Goal: Find specific page/section: Find specific page/section

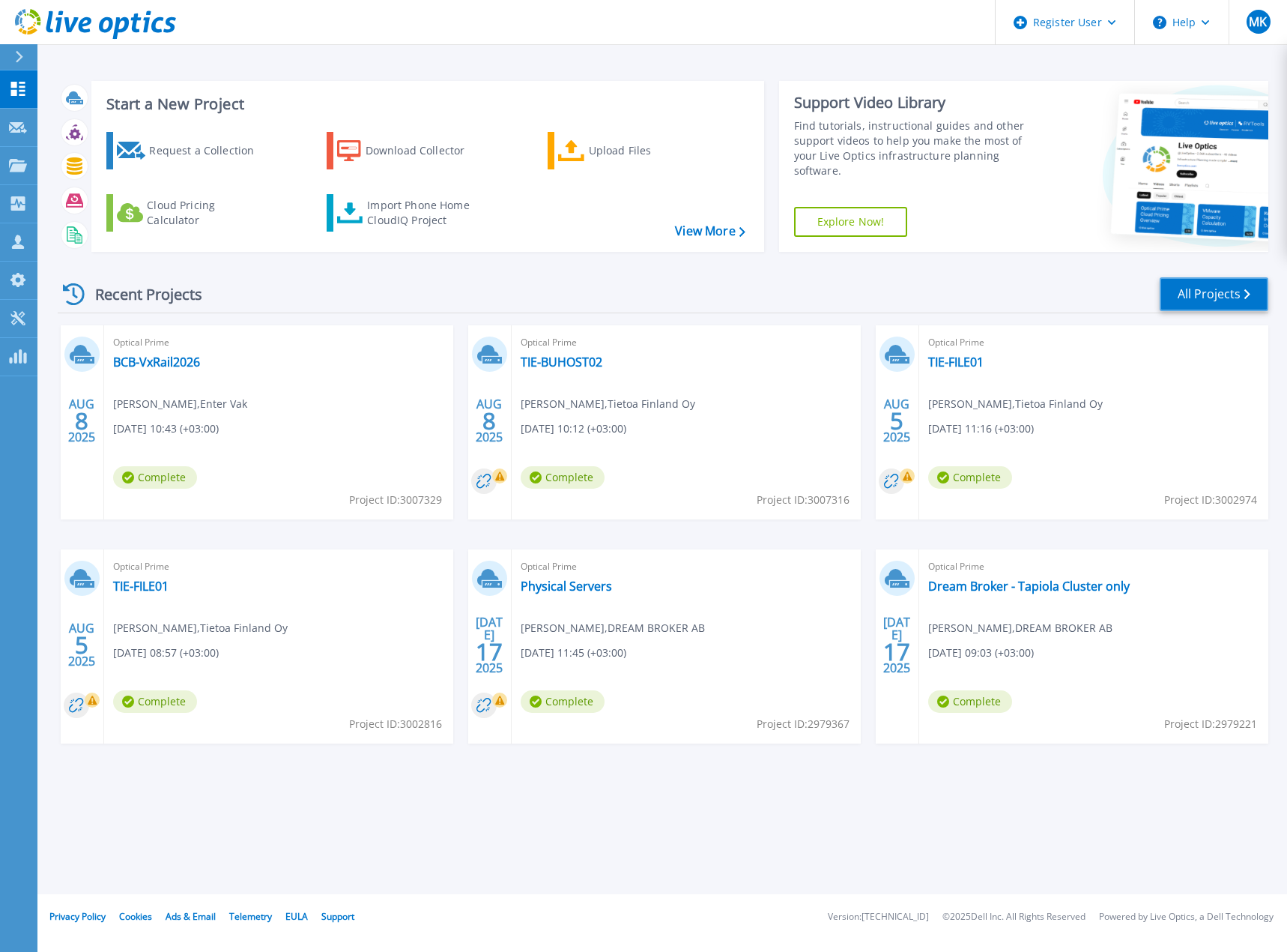
click at [1208, 293] on link "All Projects" at bounding box center [1214, 294] width 109 height 34
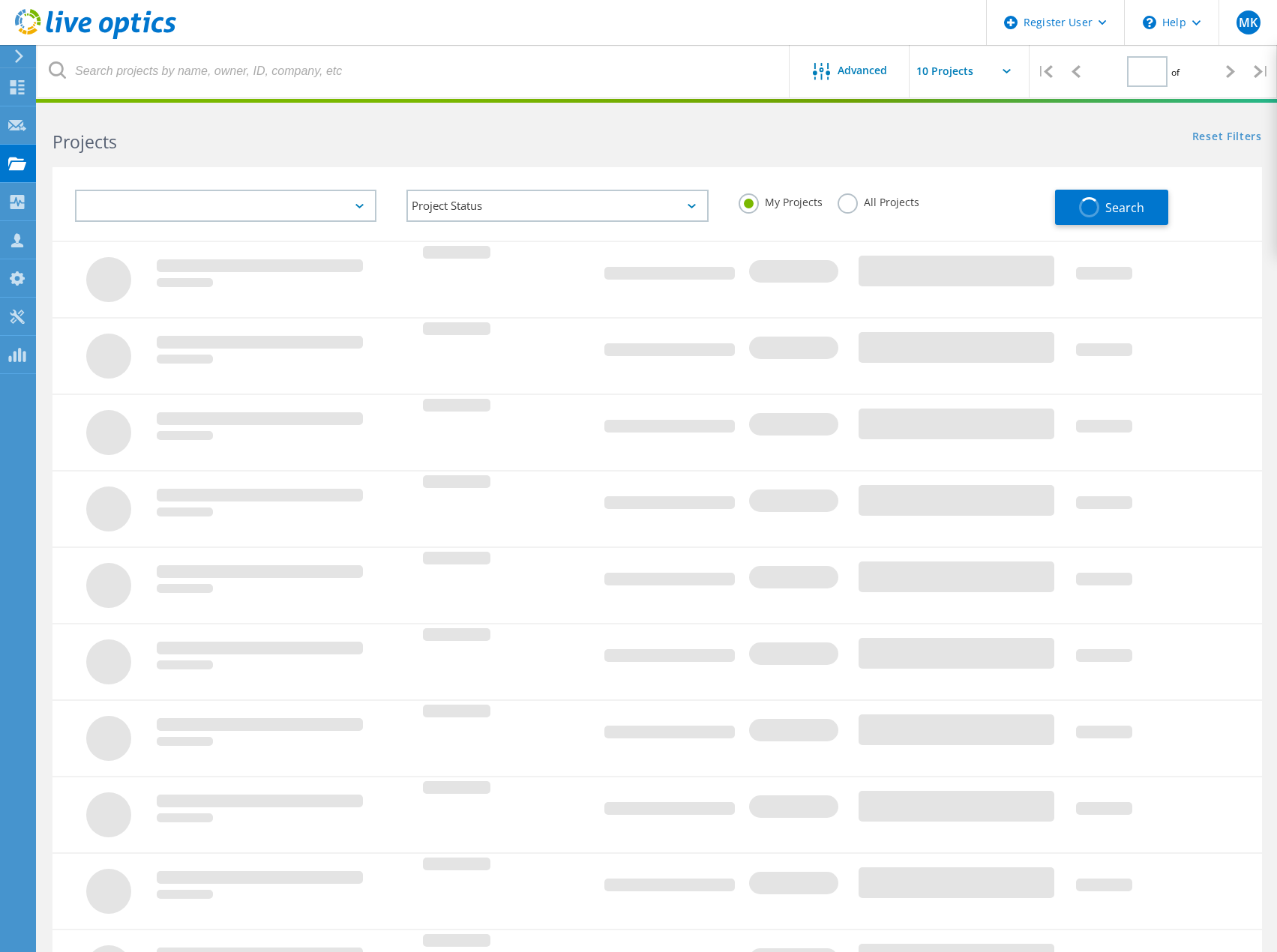
type input "1"
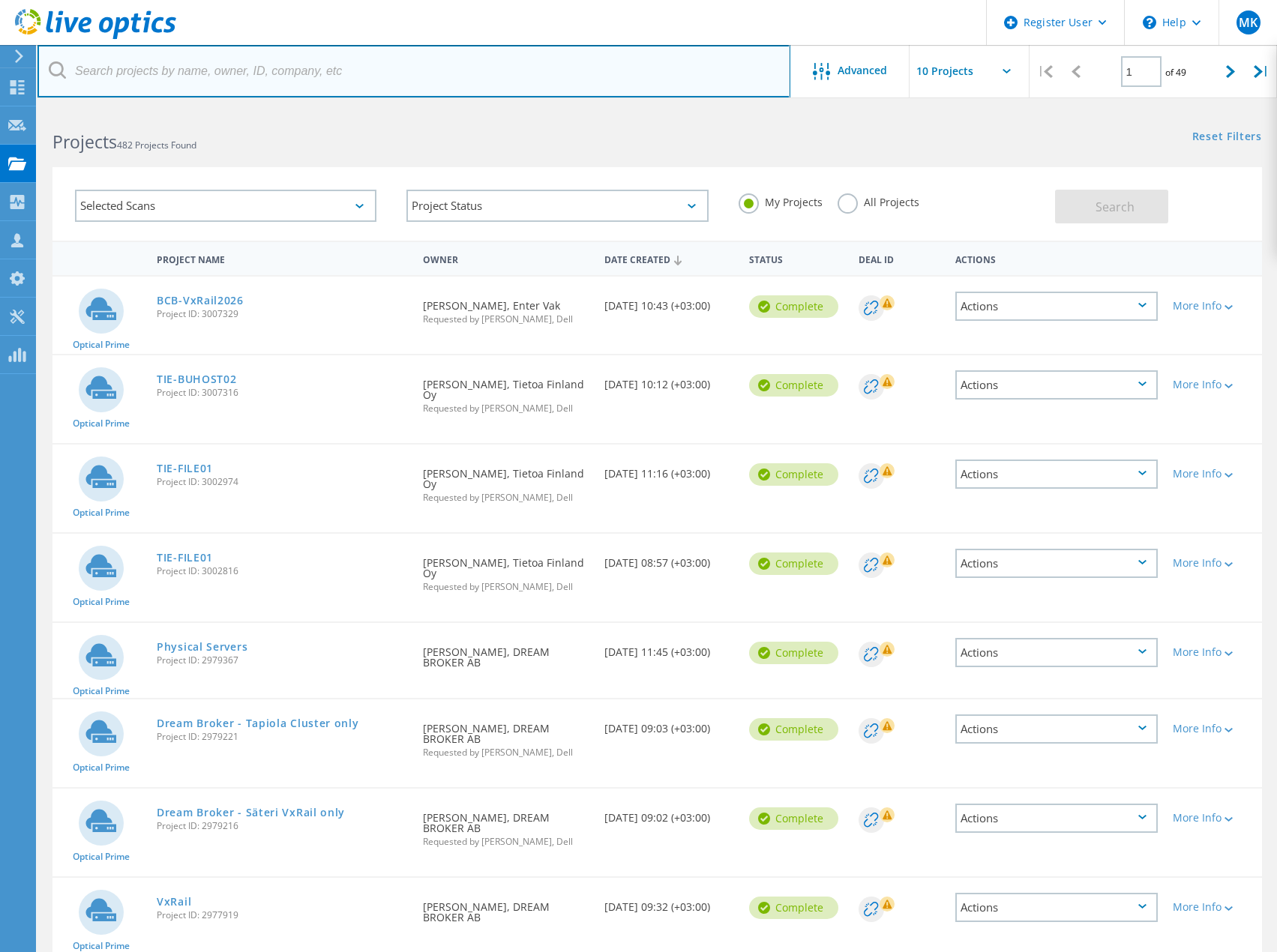
click at [246, 75] on input "text" at bounding box center [414, 71] width 753 height 53
type input "advania"
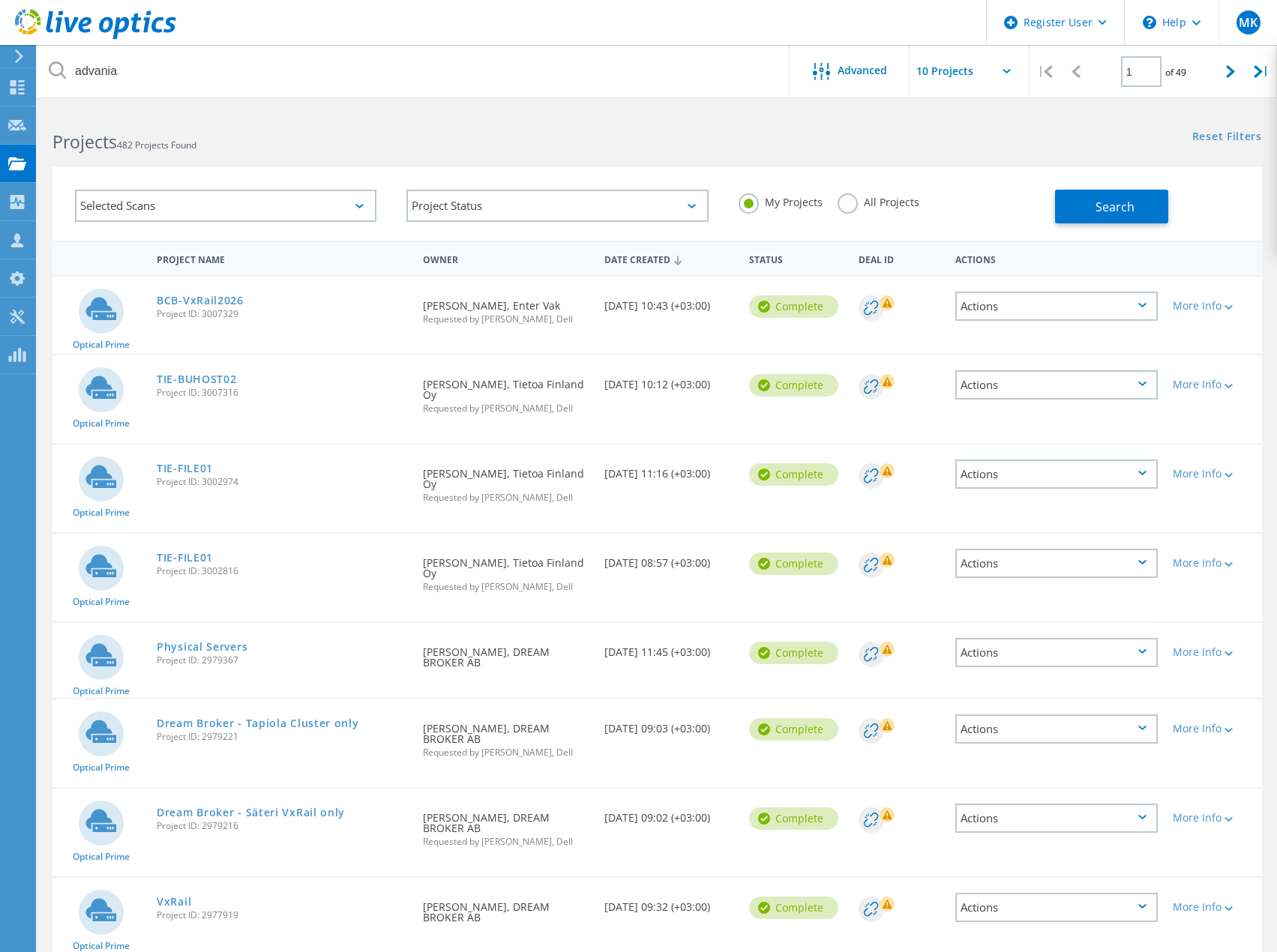
click at [877, 206] on label "All Projects" at bounding box center [878, 200] width 82 height 14
click at [0, 0] on input "All Projects" at bounding box center [0, 0] width 0 height 0
click at [1091, 205] on button "Search" at bounding box center [1111, 206] width 114 height 34
